Goal: Task Accomplishment & Management: Manage account settings

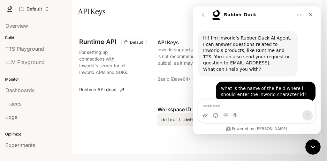
scroll to position [1, 0]
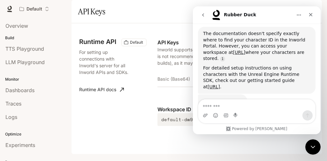
click at [122, 76] on p "For setting up connections with Inworld's server for all Inworld APIs and SDKs." at bounding box center [106, 62] width 55 height 27
click at [137, 126] on div "Runtime API Default For setting up connections with Inworld's server for all In…" at bounding box center [118, 82] width 78 height 87
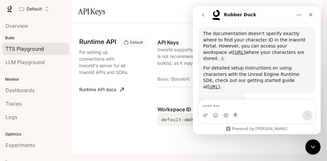
click at [44, 49] on div "TTS Playground" at bounding box center [35, 49] width 61 height 8
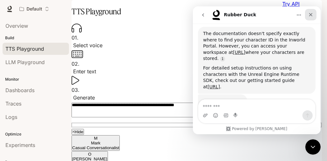
click at [310, 16] on icon "Close" at bounding box center [310, 14] width 5 height 5
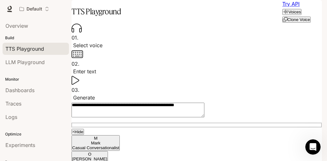
scroll to position [439, 0]
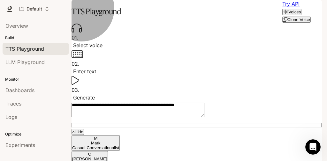
click at [284, 23] on button "Clone Voice" at bounding box center [296, 20] width 28 height 6
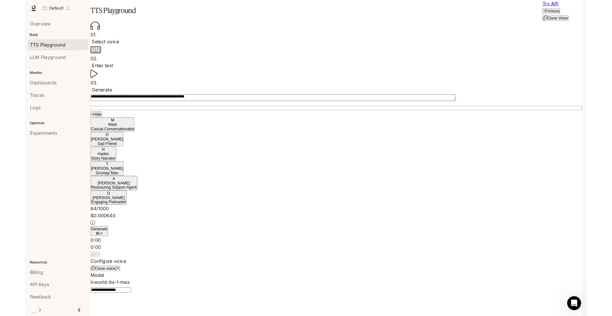
scroll to position [342, 0]
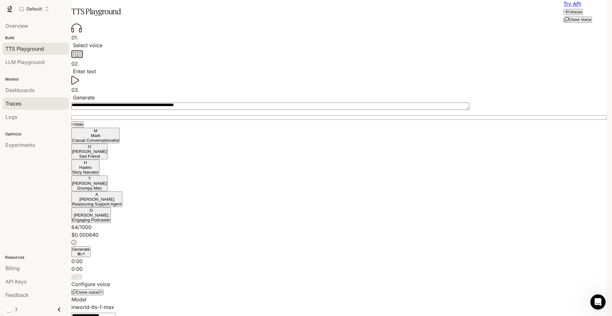
click at [15, 106] on span "Traces" at bounding box center [13, 104] width 16 height 8
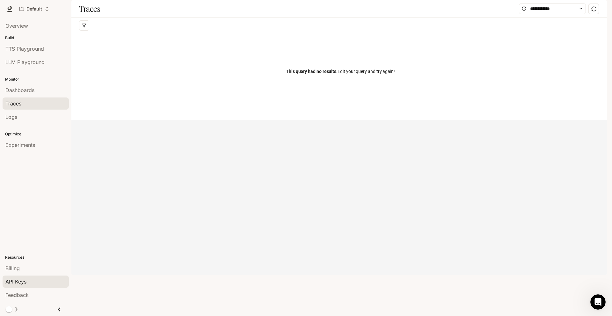
click at [33, 161] on link "API Keys" at bounding box center [36, 282] width 66 height 12
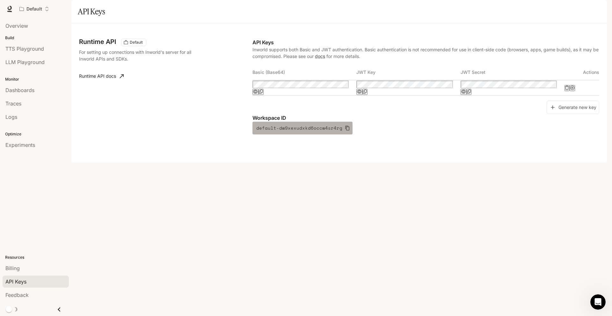
click at [326, 131] on icon "button" at bounding box center [347, 128] width 5 height 5
click at [326, 114] on button "Generate new key" at bounding box center [573, 108] width 53 height 14
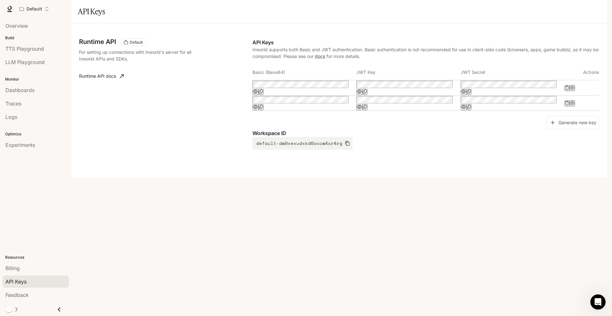
click at [326, 105] on icon "Delete API key" at bounding box center [567, 103] width 4 height 4
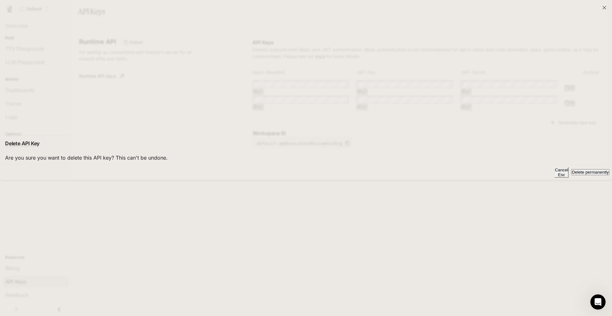
click at [326, 161] on button "Delete permanently" at bounding box center [590, 172] width 38 height 6
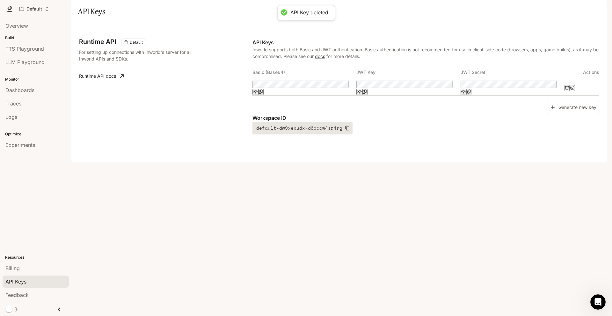
click at [326, 131] on icon "button" at bounding box center [347, 128] width 5 height 5
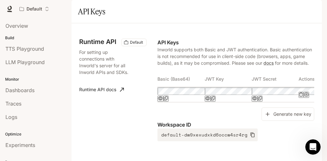
scroll to position [439, 0]
click at [163, 100] on icon "button" at bounding box center [160, 99] width 5 height 4
click at [168, 100] on icon "Copy Basic (Base64)" at bounding box center [167, 98] width 4 height 4
